Goal: Information Seeking & Learning: Learn about a topic

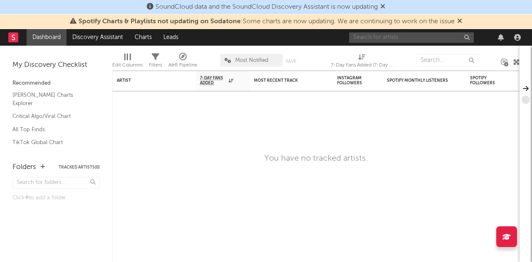
click at [383, 35] on input "text" at bounding box center [411, 37] width 125 height 10
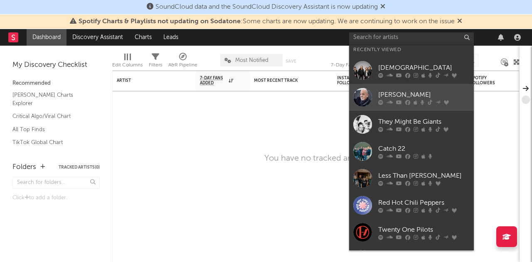
click at [366, 91] on div at bounding box center [362, 97] width 19 height 19
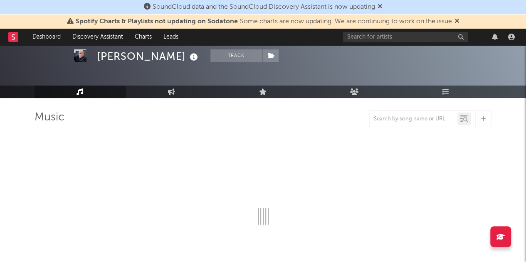
scroll to position [33, 0]
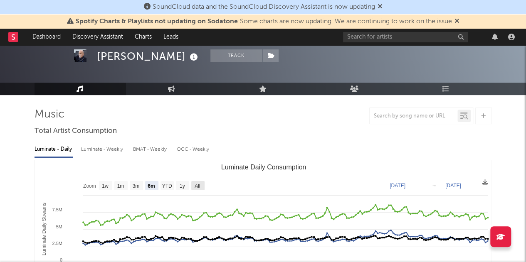
click at [195, 185] on text "All" at bounding box center [197, 186] width 5 height 6
select select "All"
type input "[DATE]"
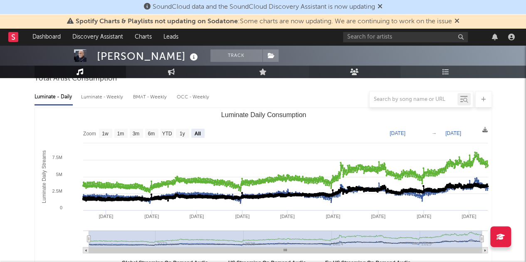
scroll to position [85, 0]
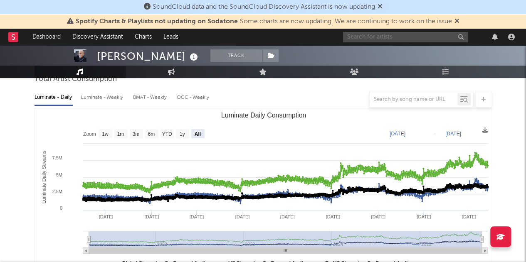
click at [380, 36] on input "text" at bounding box center [405, 37] width 125 height 10
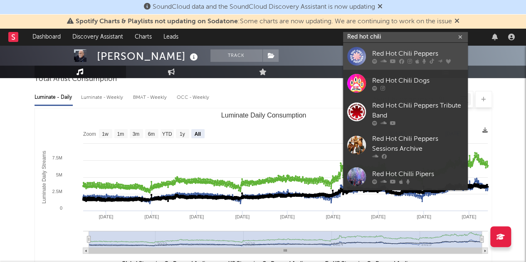
type input "Red hot chili"
click at [361, 62] on div at bounding box center [356, 56] width 19 height 19
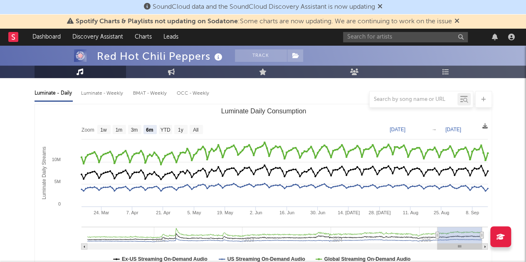
scroll to position [94, 0]
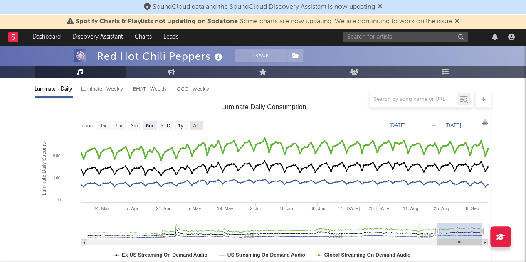
click at [195, 126] on text "All" at bounding box center [195, 126] width 5 height 6
select select "All"
type input "[DATE]"
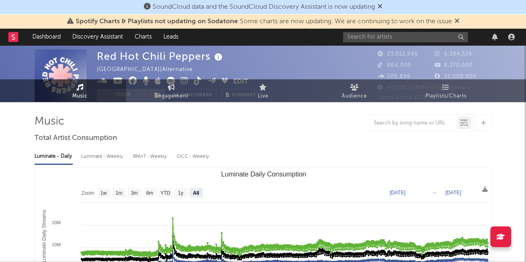
scroll to position [0, 0]
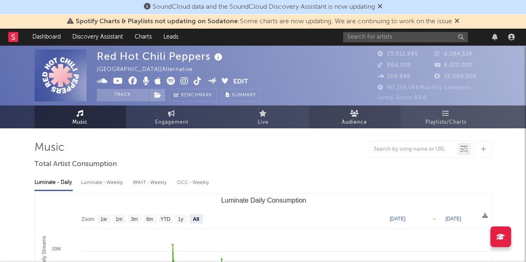
click at [370, 119] on link "Audience" at bounding box center [354, 117] width 91 height 23
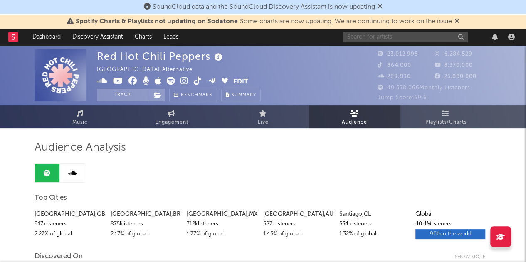
click at [382, 36] on input "text" at bounding box center [405, 37] width 125 height 10
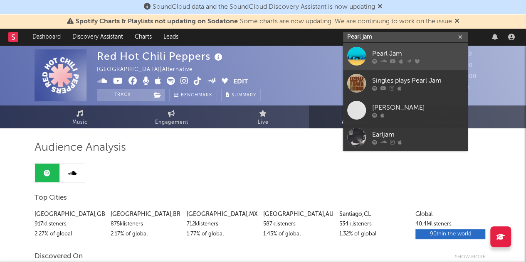
type input "Pearl jam"
click at [352, 65] on link "Pearl Jam" at bounding box center [405, 56] width 125 height 27
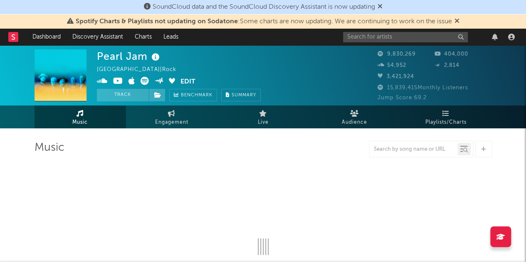
select select "6m"
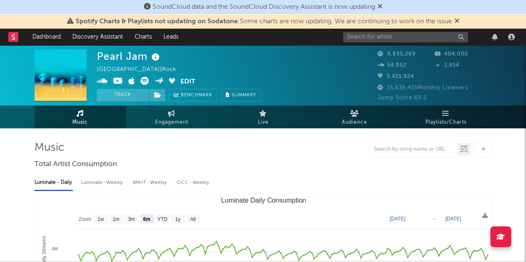
select select "6m"
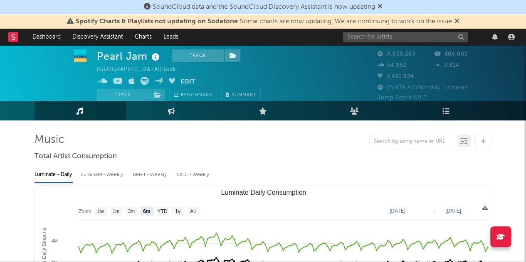
scroll to position [8, 0]
